Goal: Navigation & Orientation: Find specific page/section

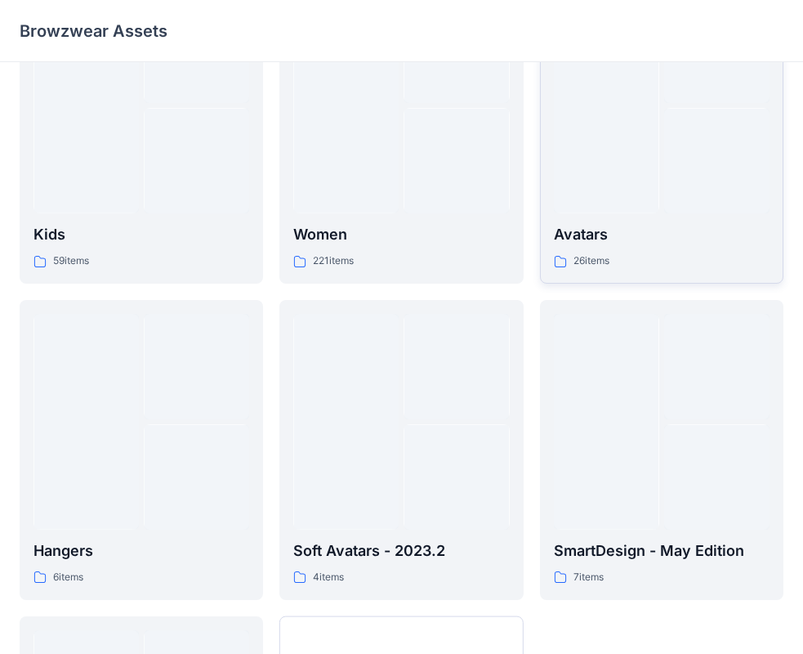
scroll to position [327, 0]
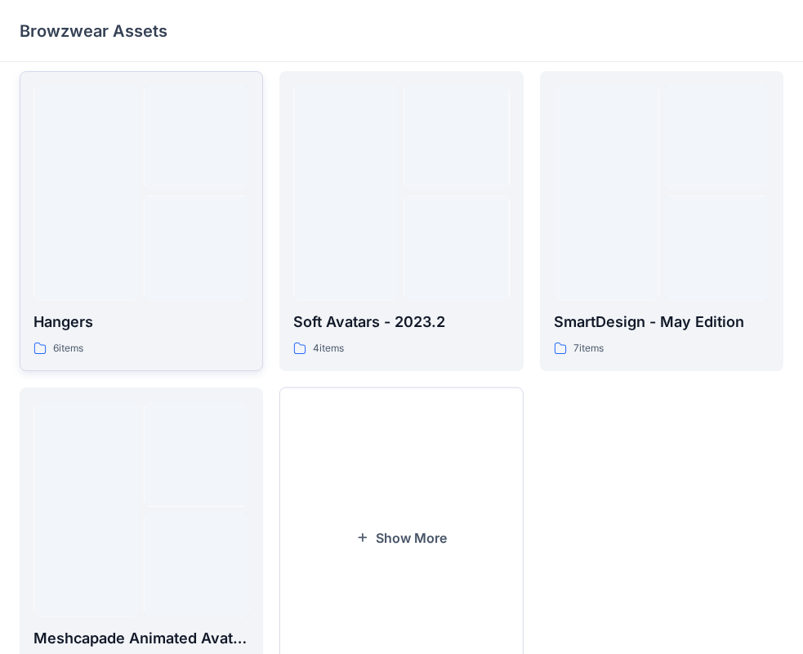
click at [159, 296] on div at bounding box center [196, 247] width 105 height 105
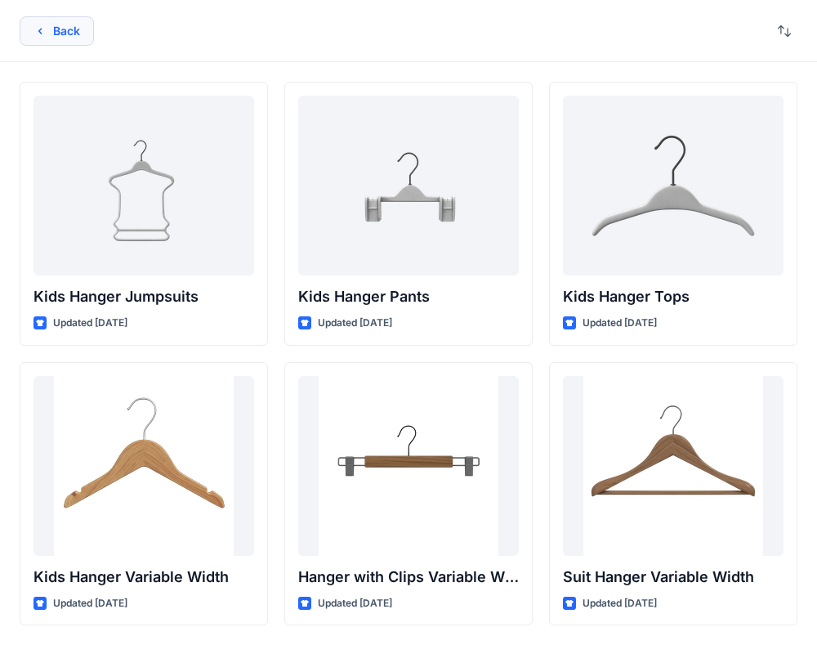
click at [52, 21] on button "Back" at bounding box center [57, 30] width 74 height 29
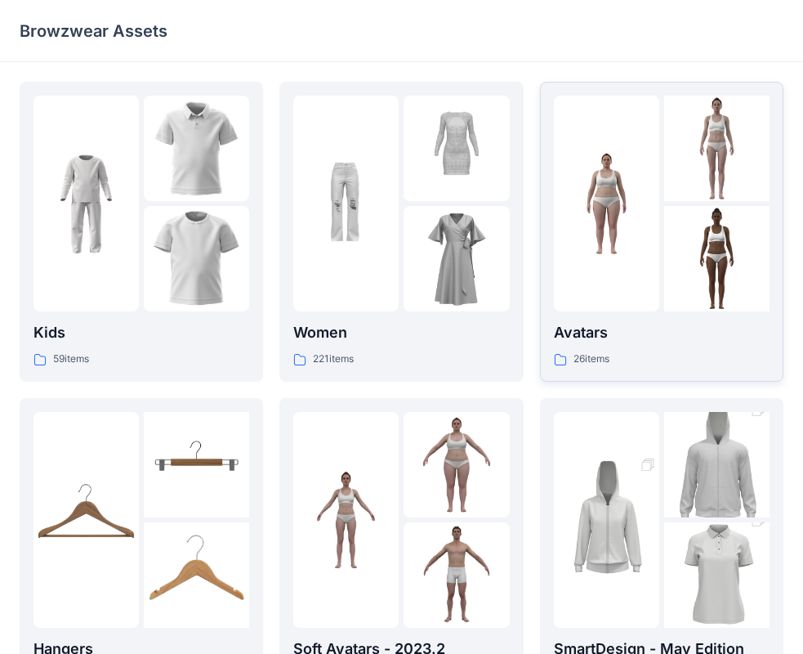
click at [673, 184] on img at bounding box center [716, 148] width 105 height 105
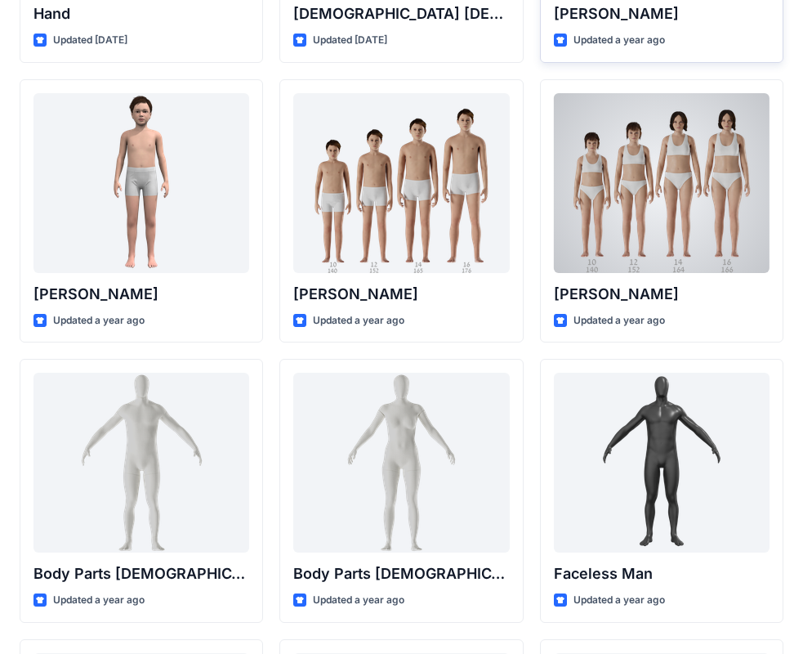
scroll to position [162, 0]
